Goal: Information Seeking & Learning: Learn about a topic

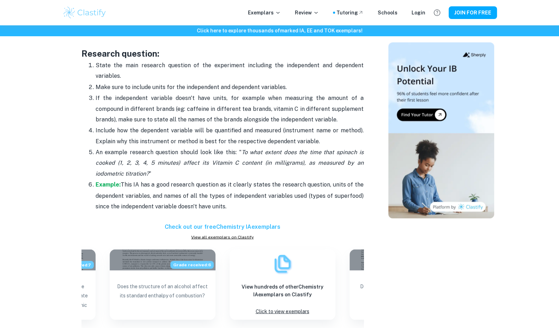
scroll to position [644, 0]
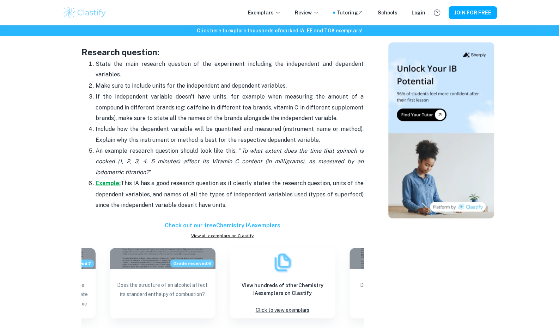
click at [113, 185] on strong "Example:" at bounding box center [107, 183] width 25 height 7
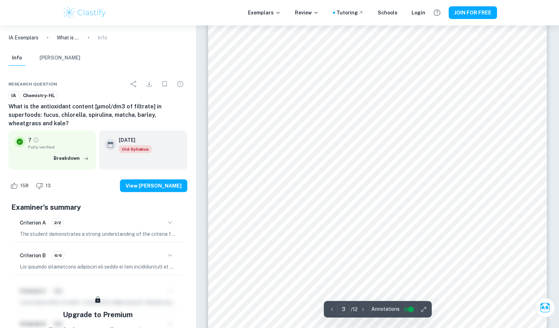
scroll to position [1219, 0]
type input "3"
